Goal: Task Accomplishment & Management: Use online tool/utility

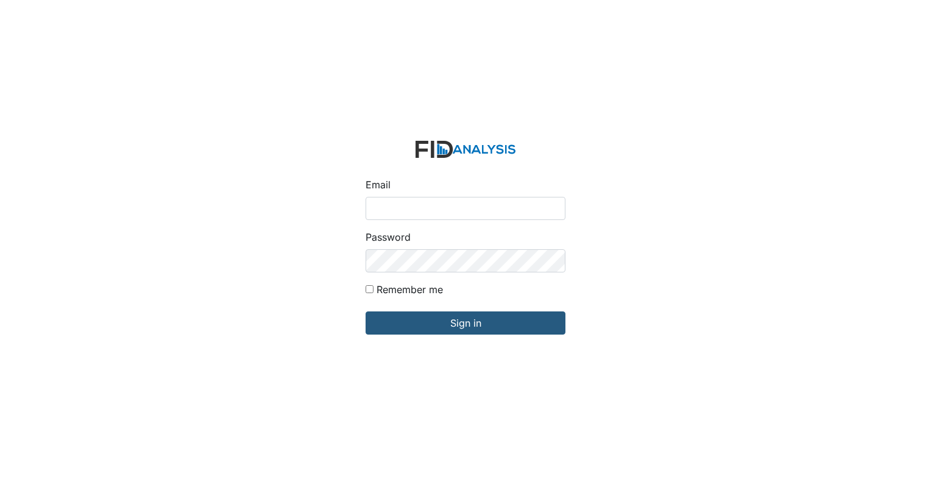
click at [457, 213] on input "Email" at bounding box center [466, 208] width 200 height 23
type input "[EMAIL_ADDRESS][DOMAIN_NAME]"
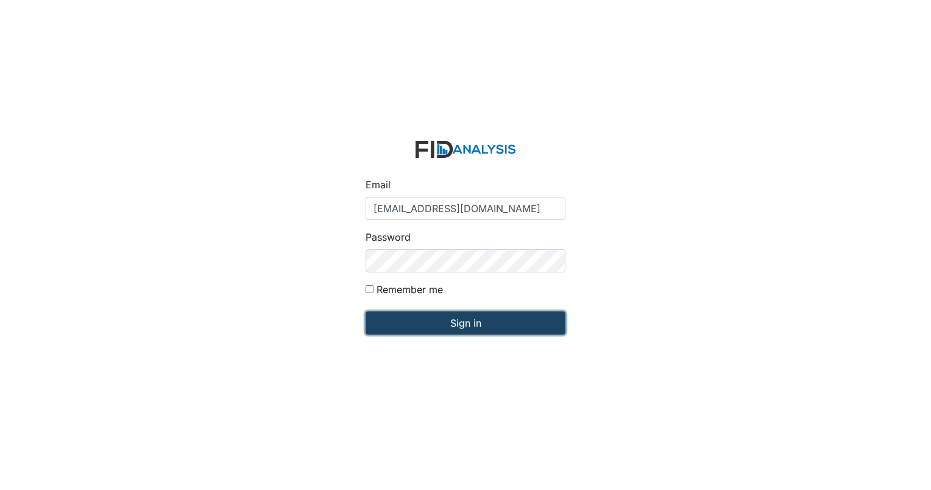
click at [500, 322] on input "Sign in" at bounding box center [466, 322] width 200 height 23
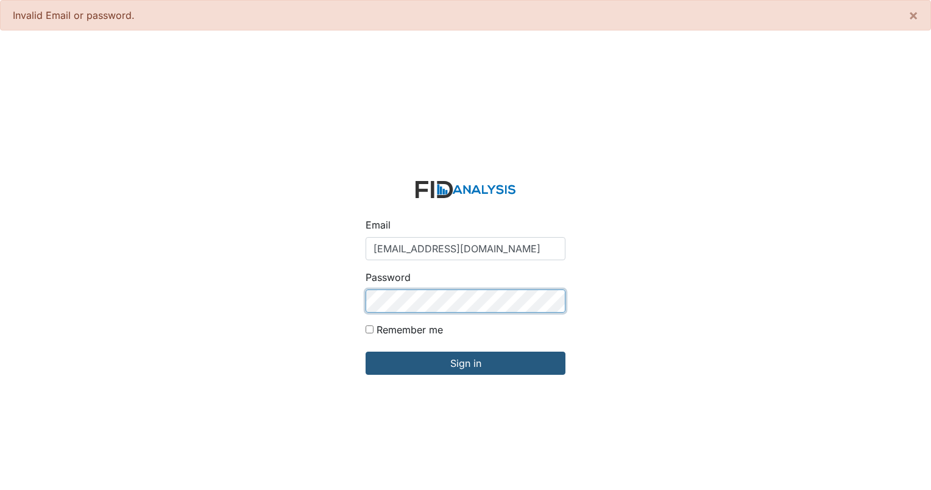
click at [366, 352] on input "Sign in" at bounding box center [466, 363] width 200 height 23
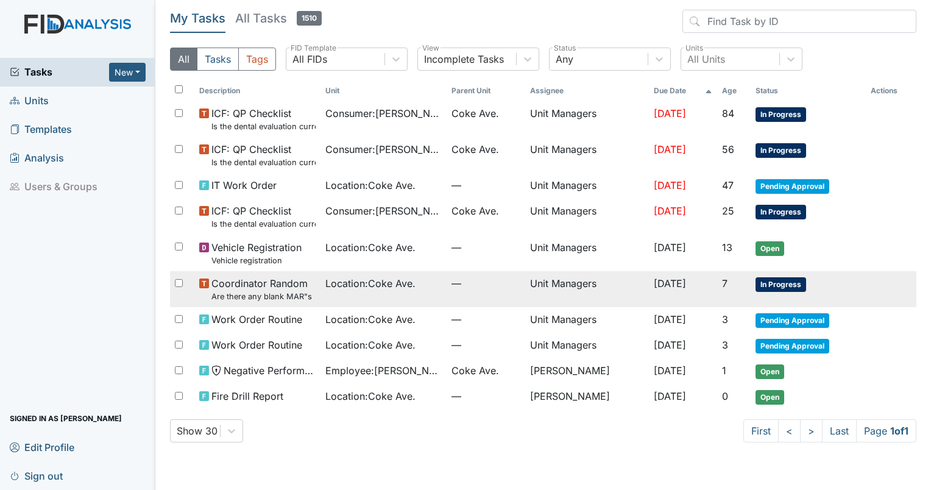
click at [780, 286] on span "In Progress" at bounding box center [780, 284] width 51 height 15
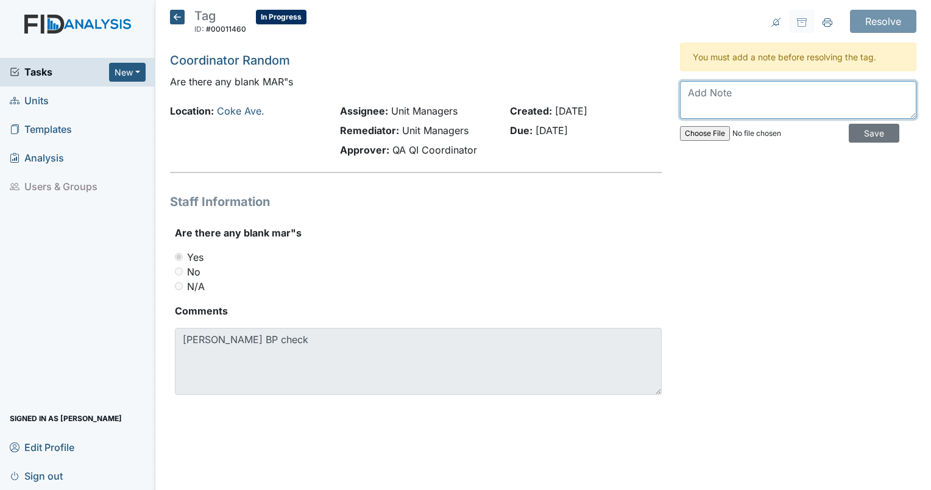
click at [718, 97] on textarea at bounding box center [798, 100] width 236 height 38
type textarea "Correct action is to have a check off sheet I have to do every week or every da…"
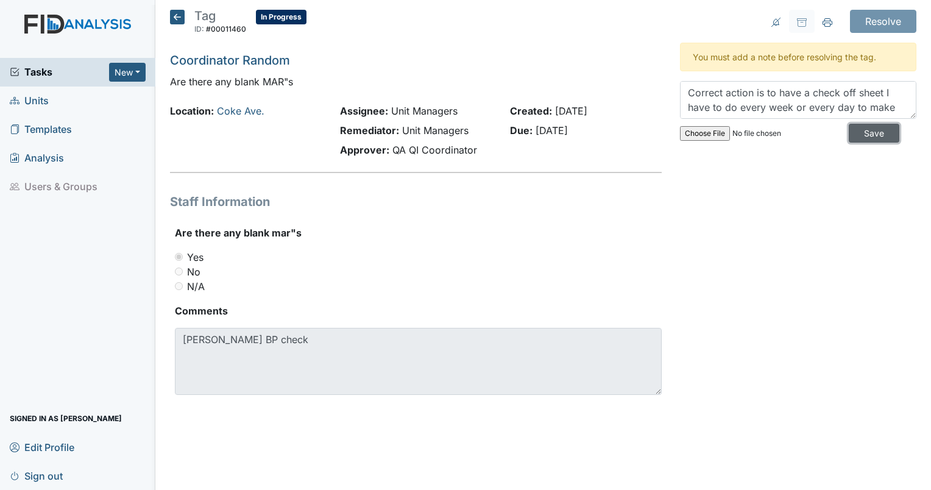
click at [869, 130] on input "Save" at bounding box center [874, 133] width 51 height 19
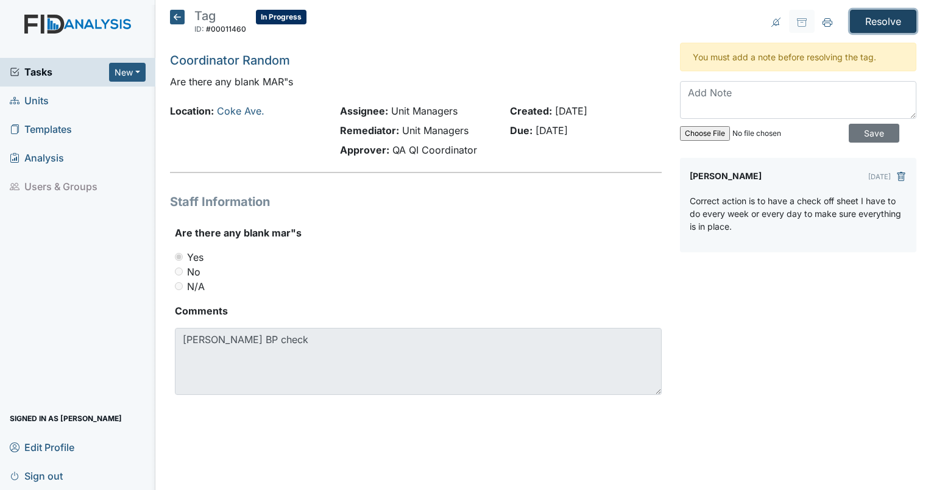
click at [895, 19] on input "Resolve" at bounding box center [883, 21] width 66 height 23
